Goal: Task Accomplishment & Management: Manage account settings

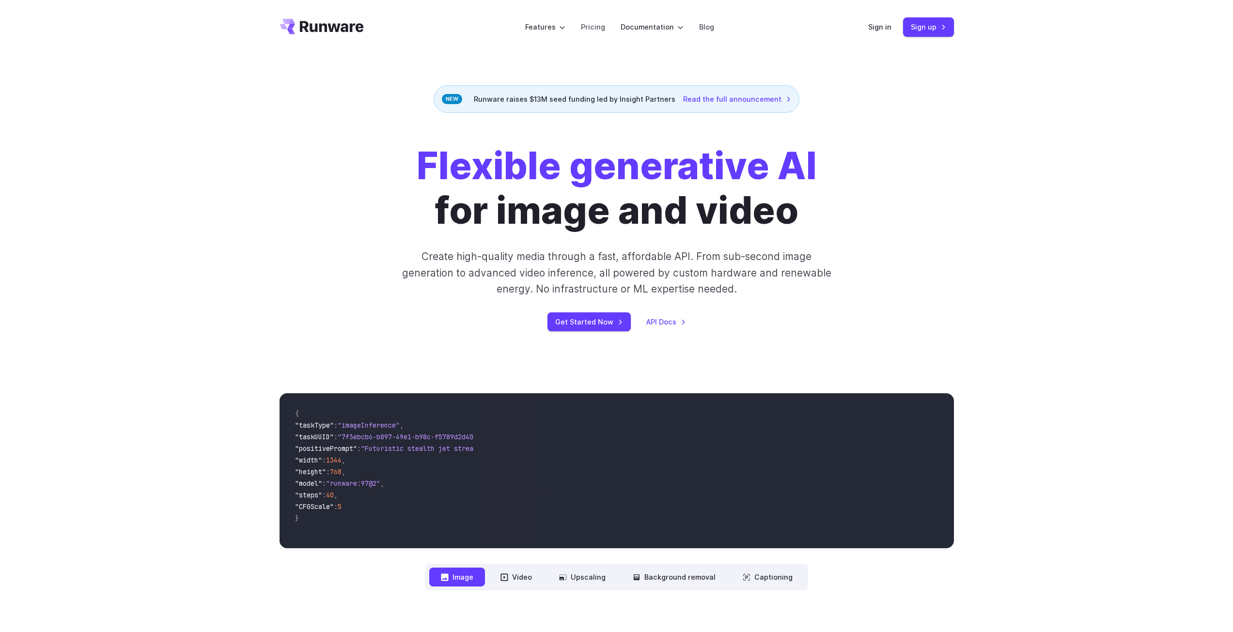
click at [894, 26] on div "Sign in Sign up" at bounding box center [911, 26] width 86 height 19
click at [885, 27] on link "Sign in" at bounding box center [879, 26] width 23 height 11
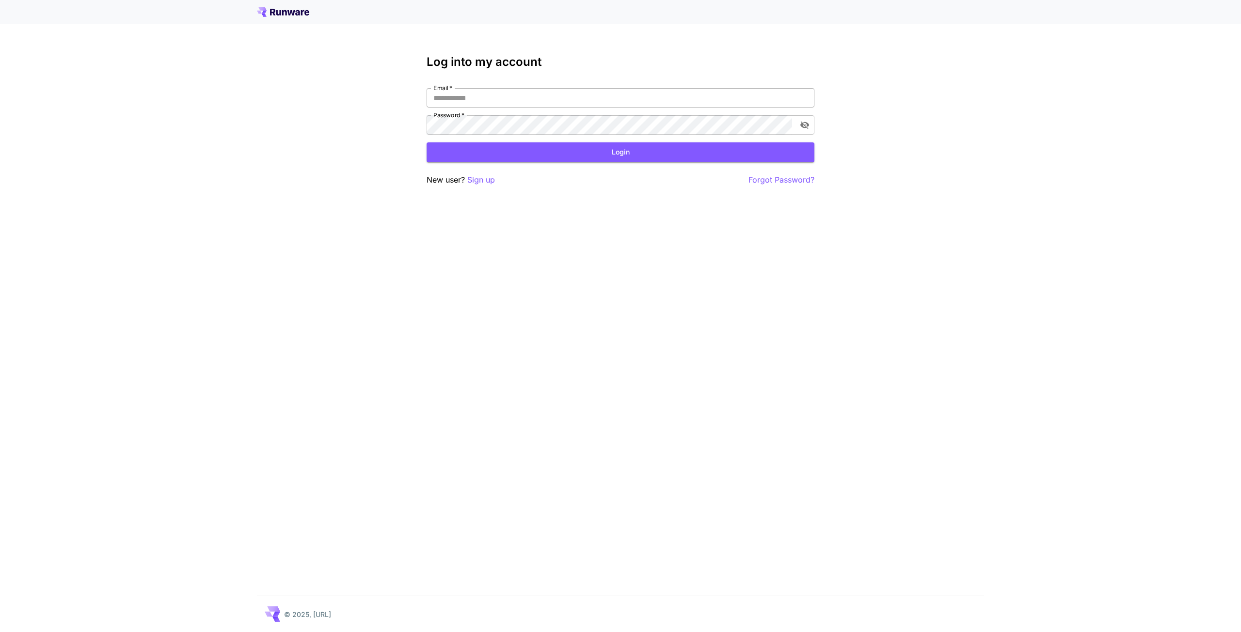
click at [511, 101] on input "Email   *" at bounding box center [620, 97] width 388 height 19
type input "**********"
click at [606, 158] on button "Login" at bounding box center [620, 152] width 388 height 20
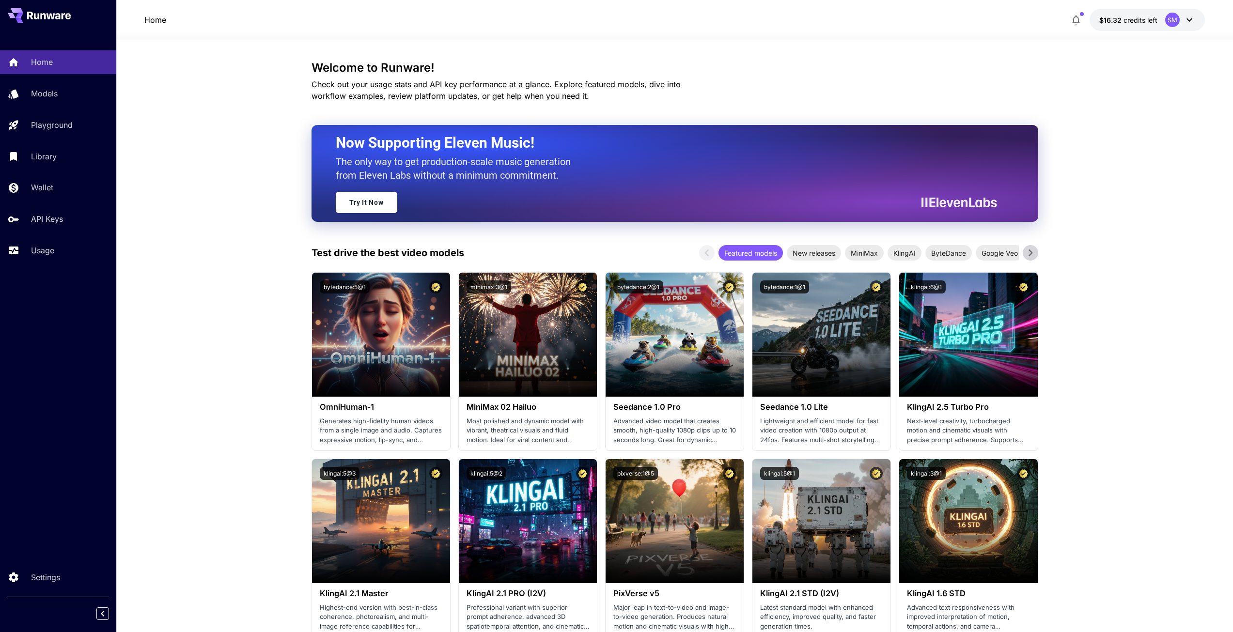
click at [1190, 24] on icon at bounding box center [1190, 20] width 12 height 12
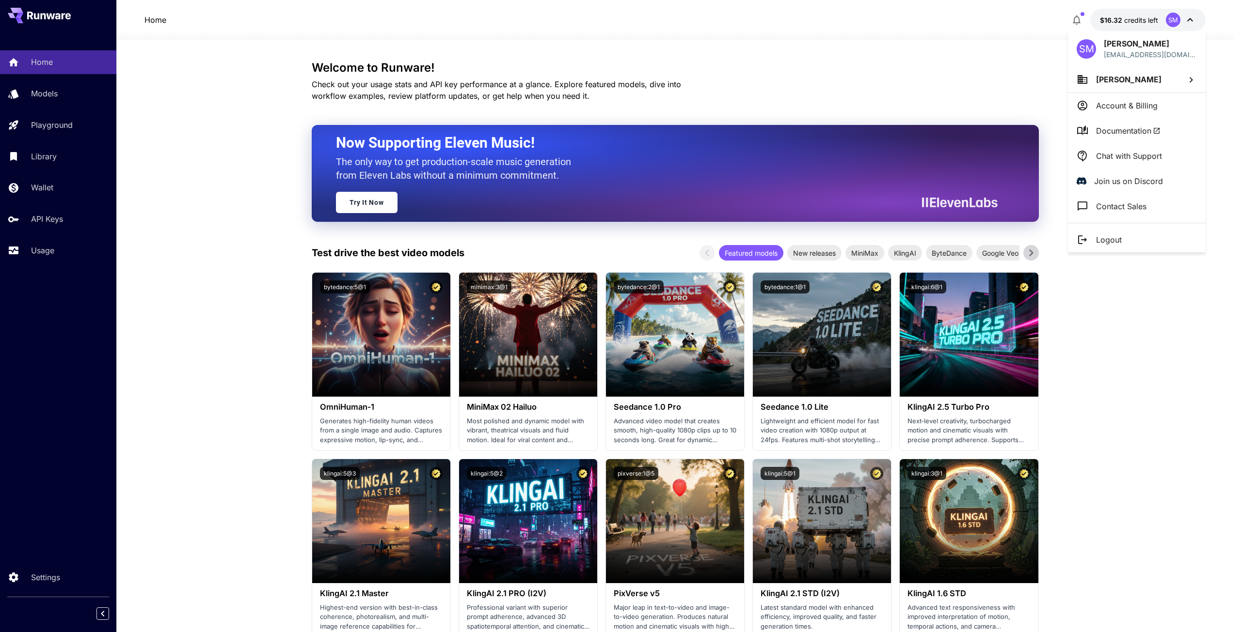
click at [1190, 24] on div at bounding box center [620, 316] width 1241 height 632
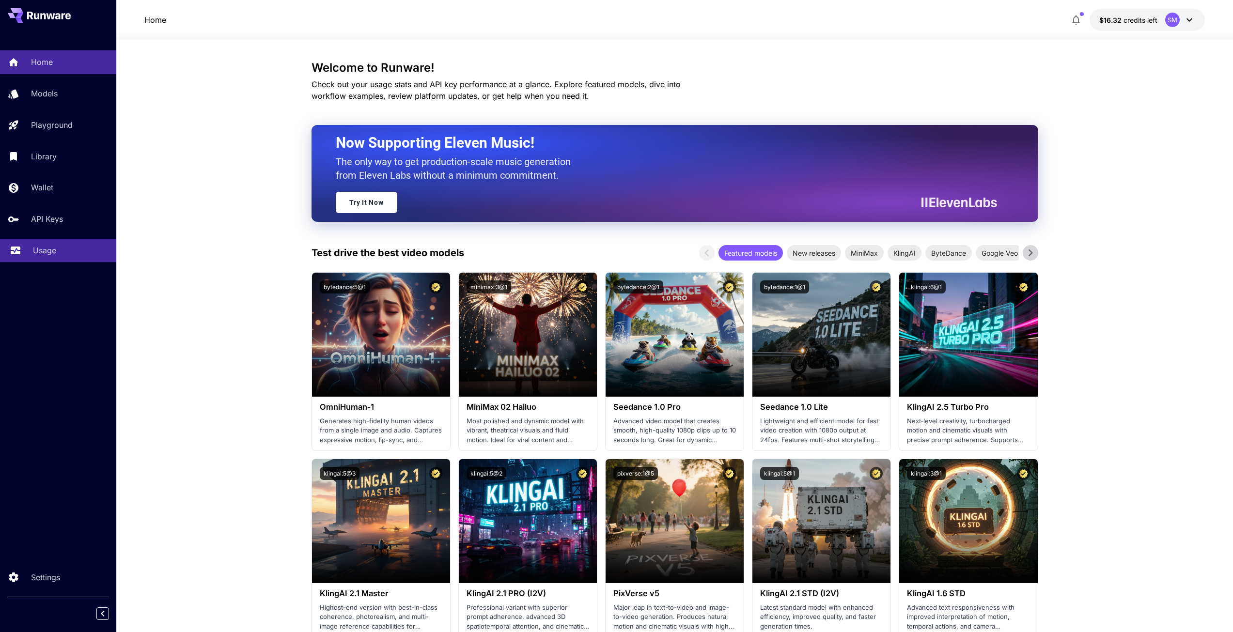
click at [65, 253] on div "Usage" at bounding box center [71, 251] width 76 height 12
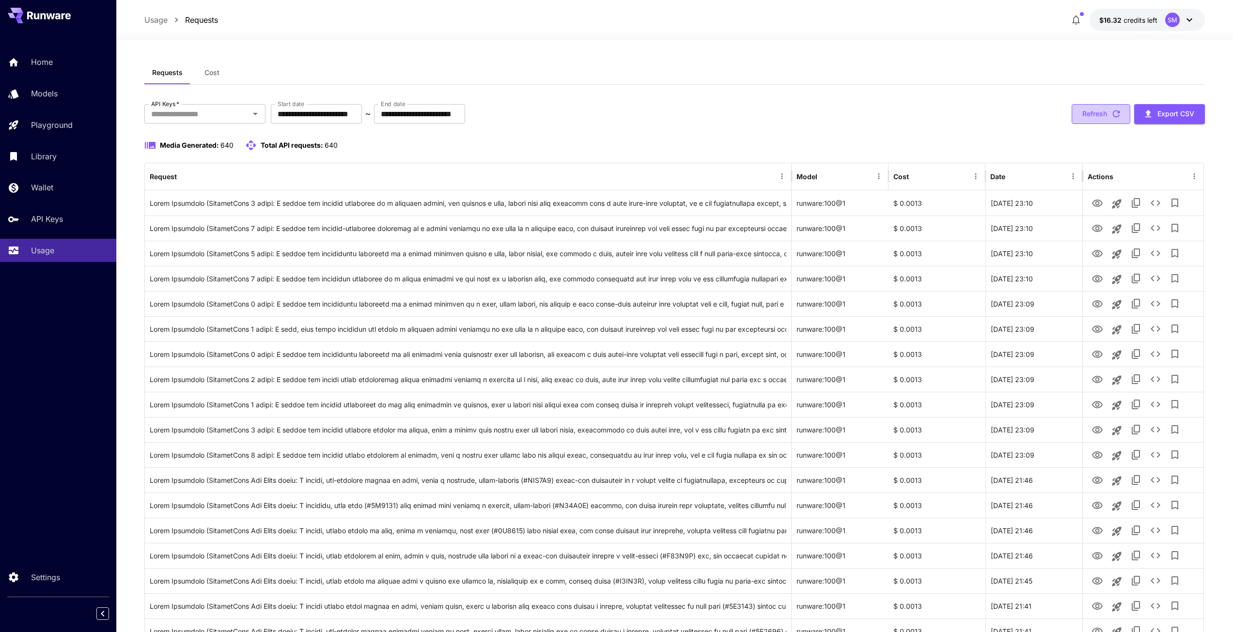
click at [1116, 114] on icon "button" at bounding box center [1116, 114] width 11 height 11
click at [31, 71] on link "Home" at bounding box center [58, 62] width 116 height 24
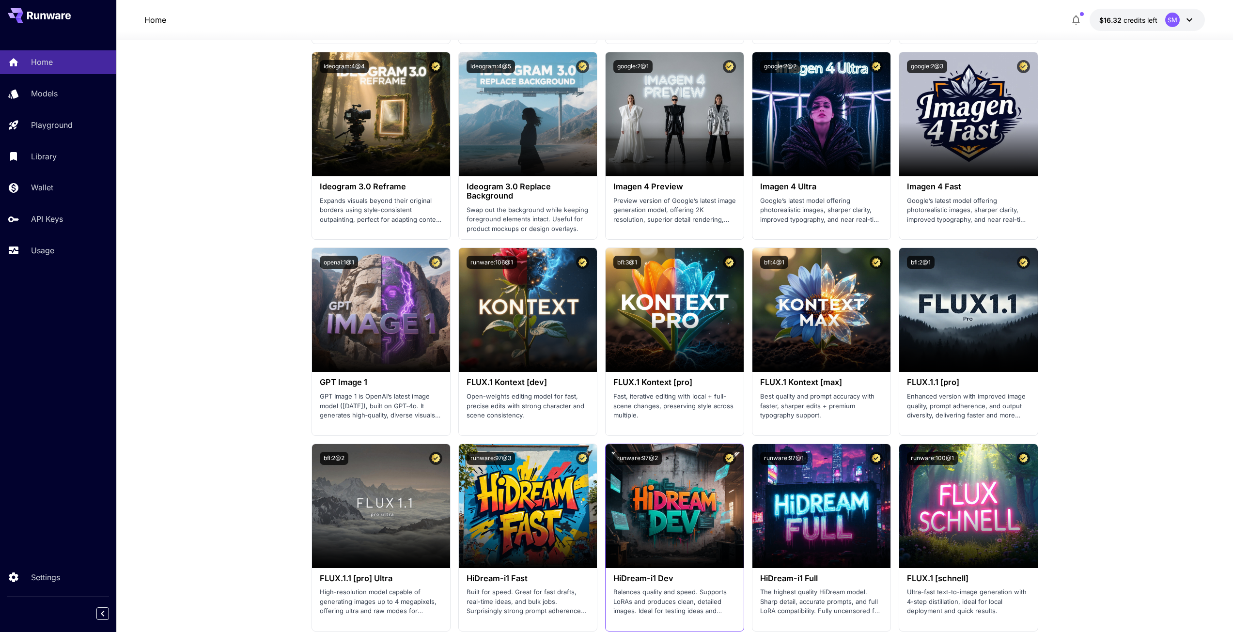
scroll to position [1581, 0]
